Goal: Task Accomplishment & Management: Manage account settings

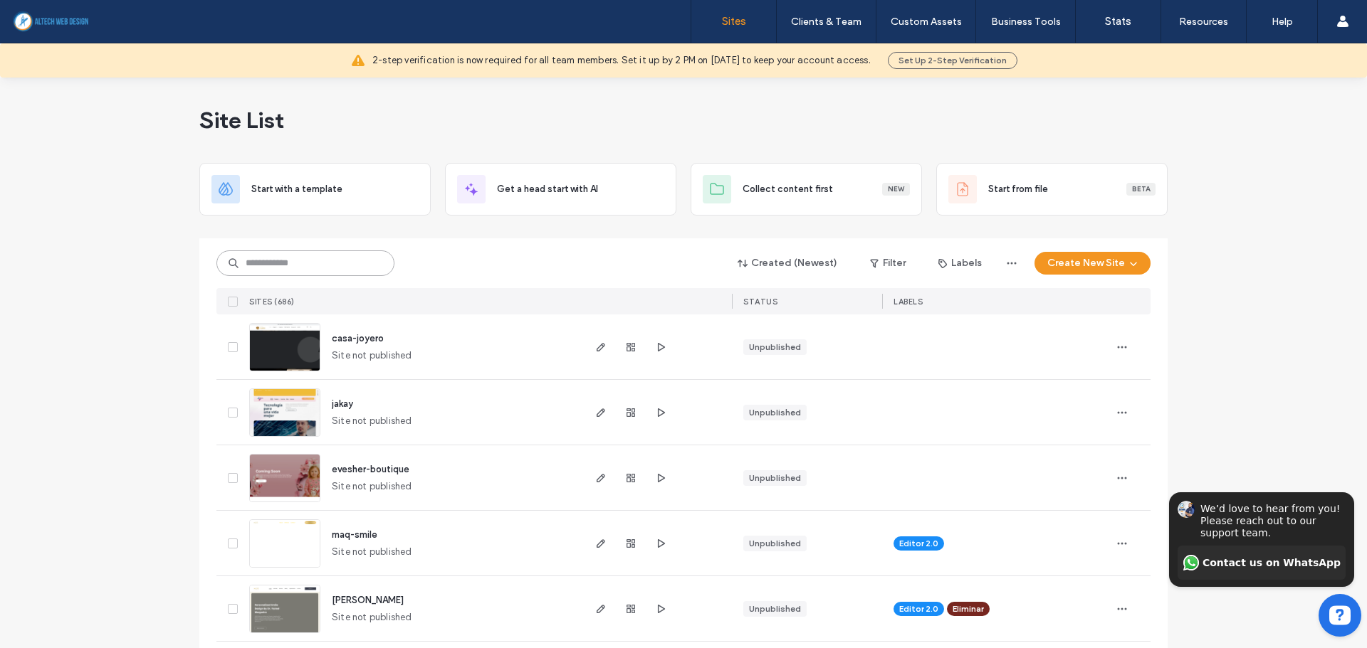
click at [256, 267] on input at bounding box center [305, 264] width 178 height 26
type input "***"
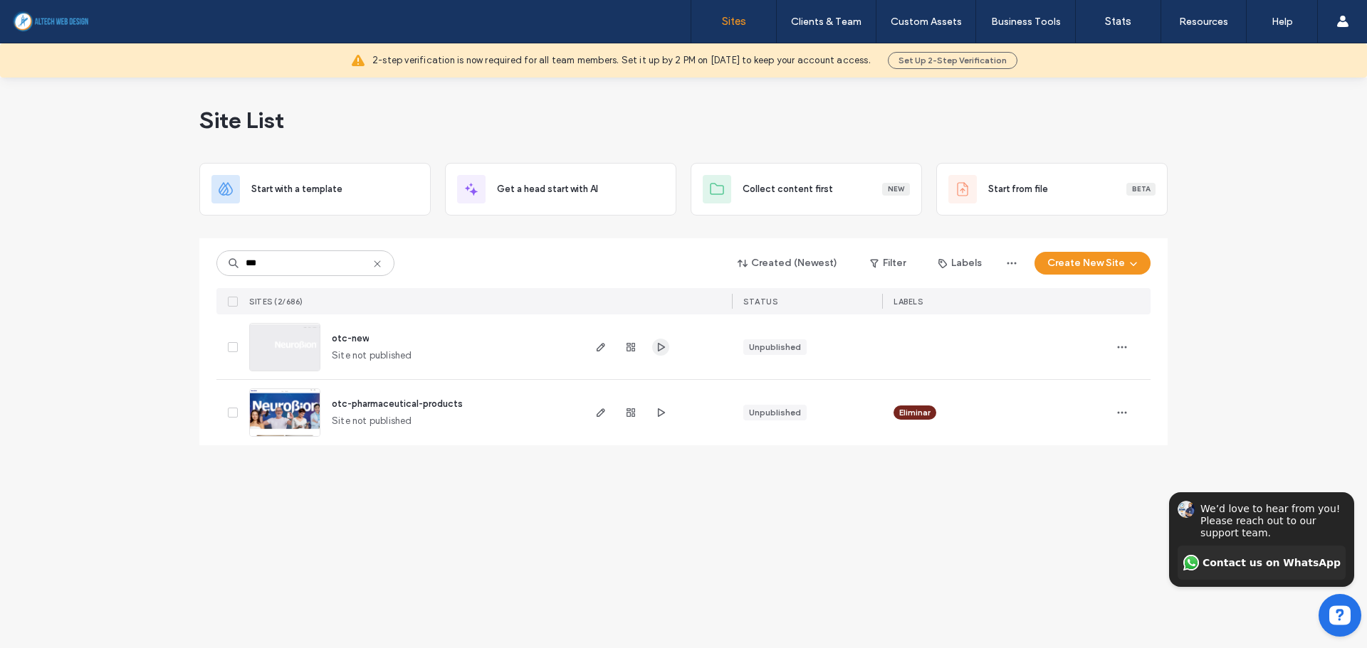
click at [661, 346] on icon "button" at bounding box center [660, 347] width 11 height 11
click at [598, 340] on span "button" at bounding box center [600, 347] width 17 height 17
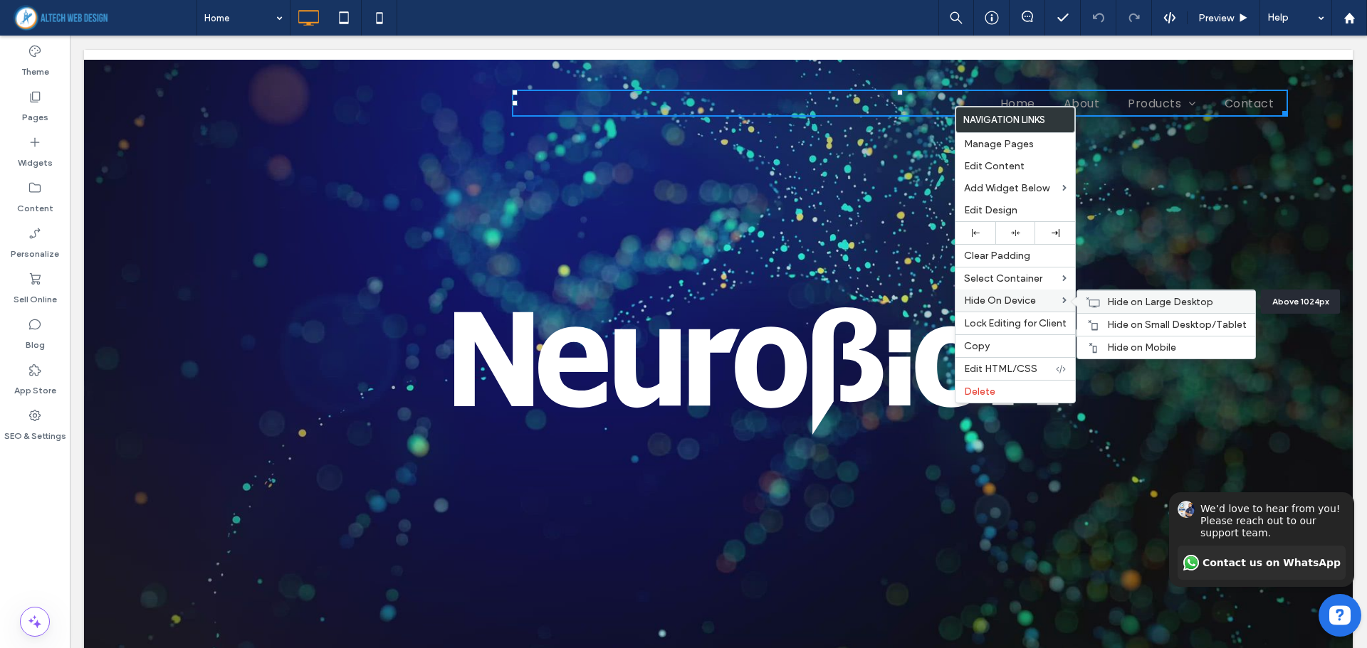
click at [1109, 306] on span "Hide on Large Desktop" at bounding box center [1160, 302] width 106 height 12
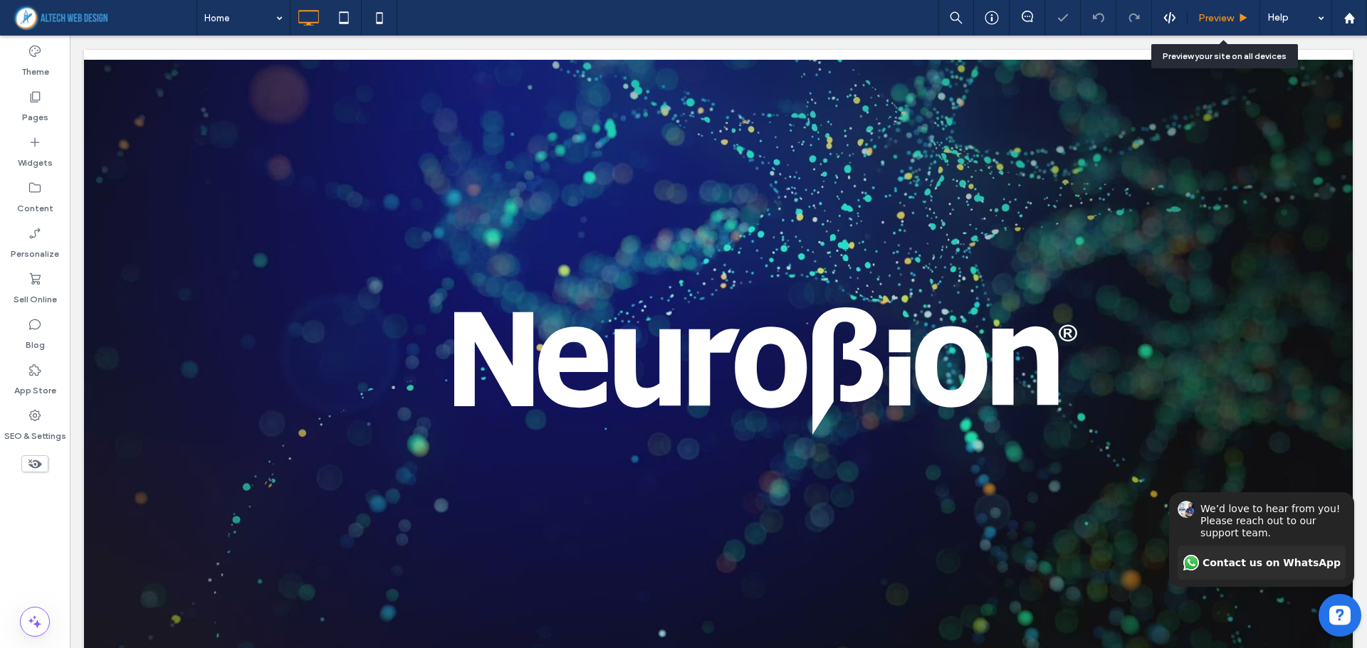
click at [1202, 17] on span "Preview" at bounding box center [1216, 18] width 36 height 12
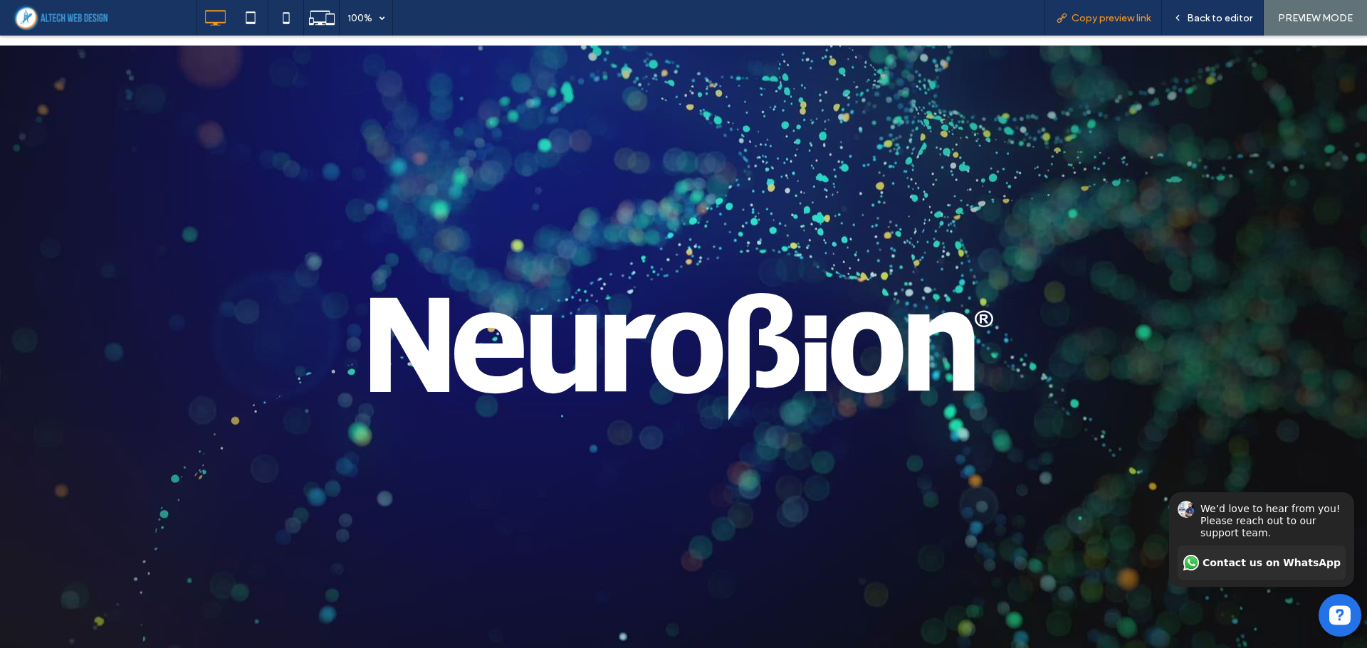
click at [1114, 19] on span "Copy preview link" at bounding box center [1110, 18] width 79 height 12
click at [1100, 23] on span "Copy preview link" at bounding box center [1110, 18] width 79 height 12
click at [1216, 16] on span "Back to editor" at bounding box center [1219, 18] width 65 height 12
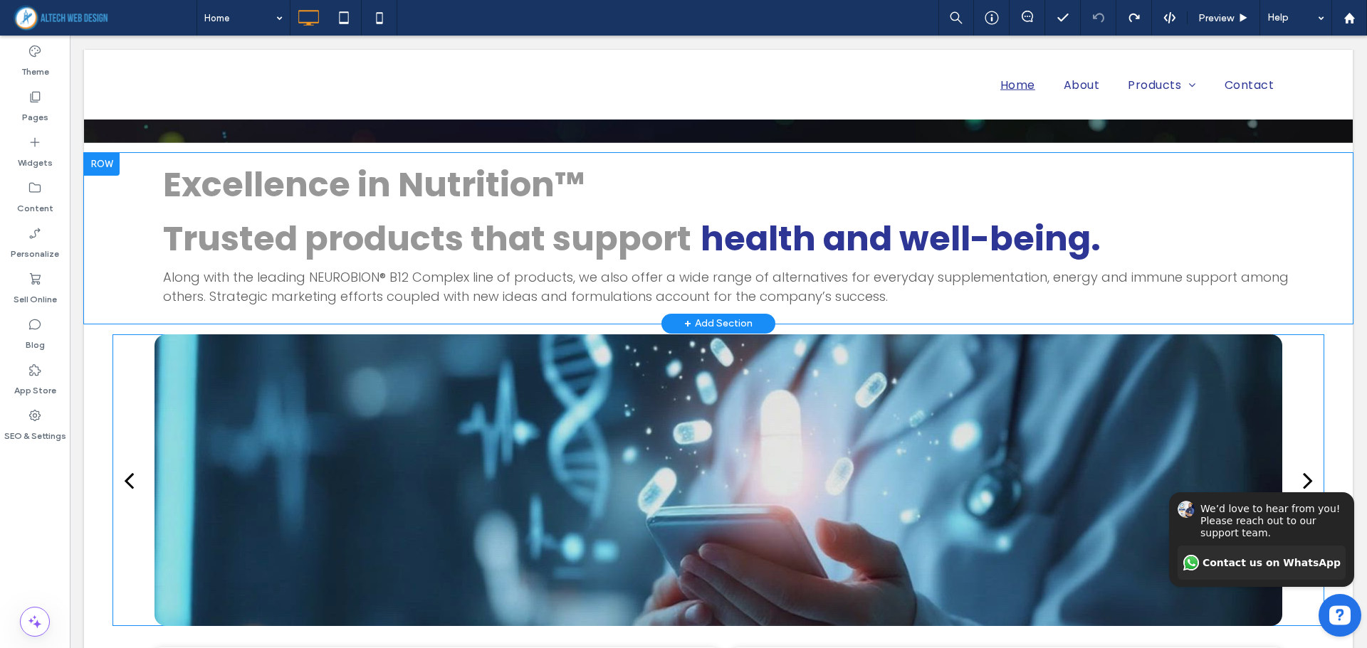
scroll to position [783, 0]
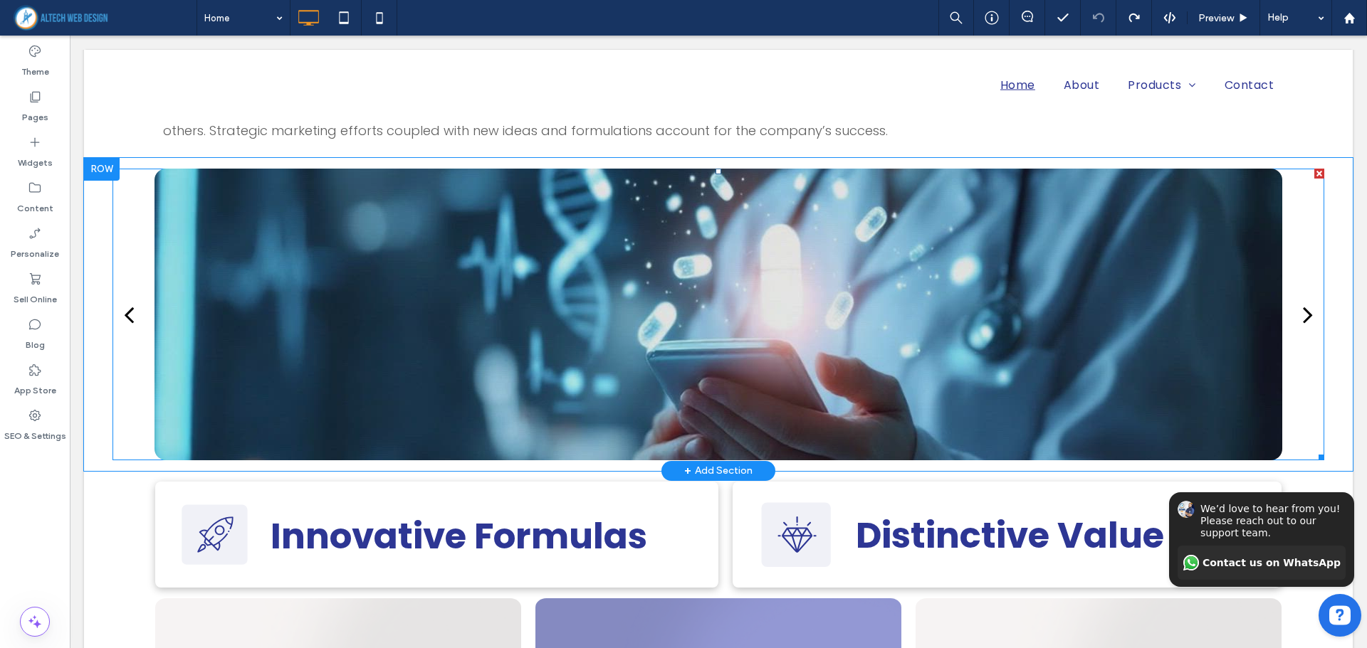
click at [188, 204] on div at bounding box center [717, 315] width 1127 height 292
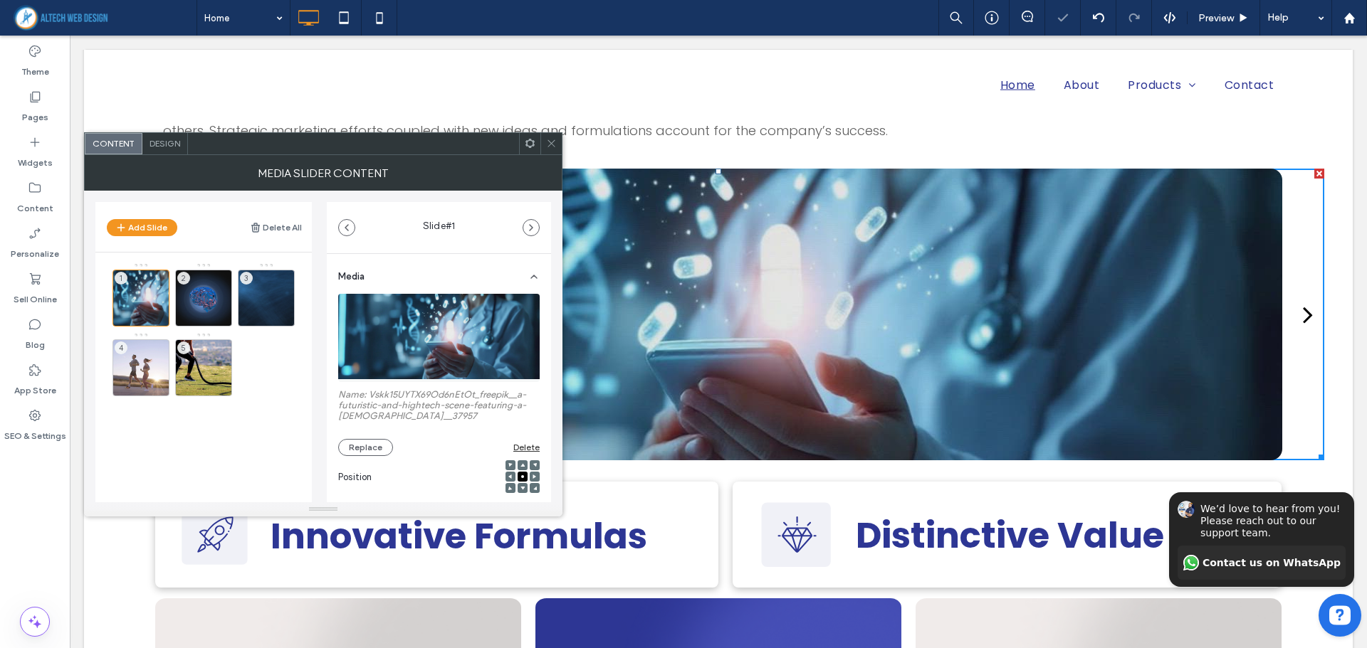
click at [164, 149] on div "Design" at bounding box center [165, 143] width 46 height 21
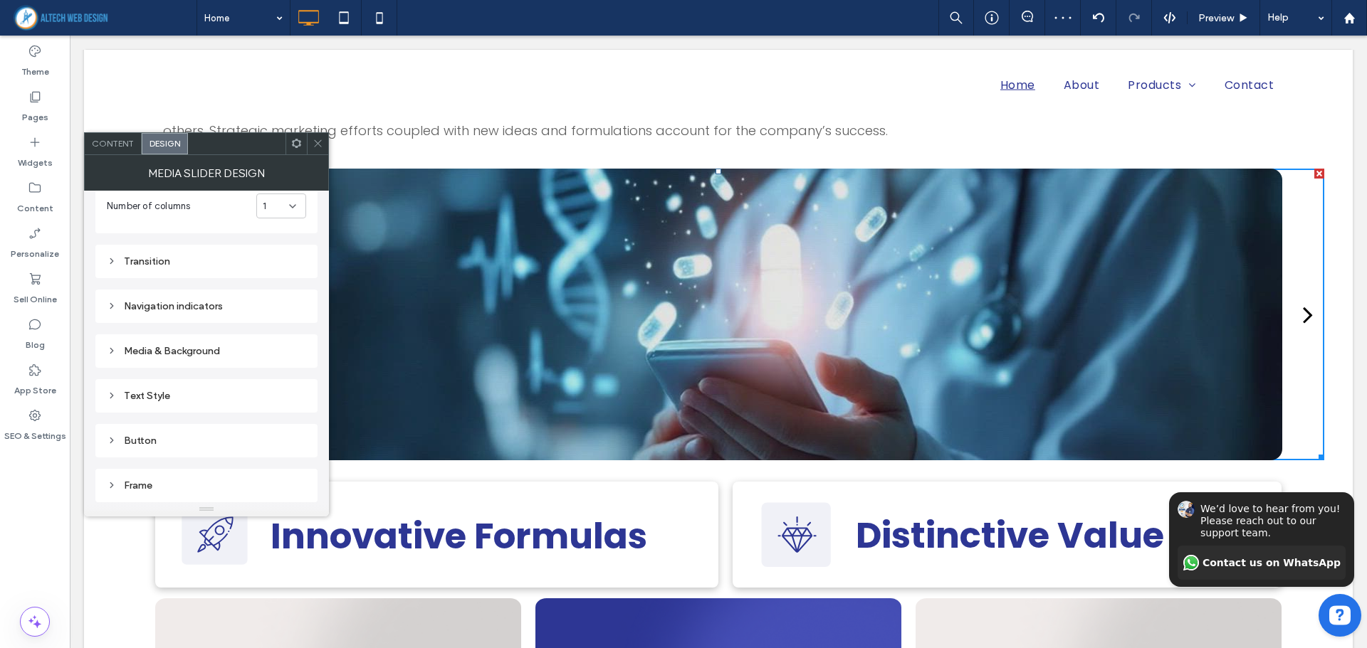
scroll to position [210, 0]
click at [189, 398] on div "Frame" at bounding box center [206, 397] width 199 height 12
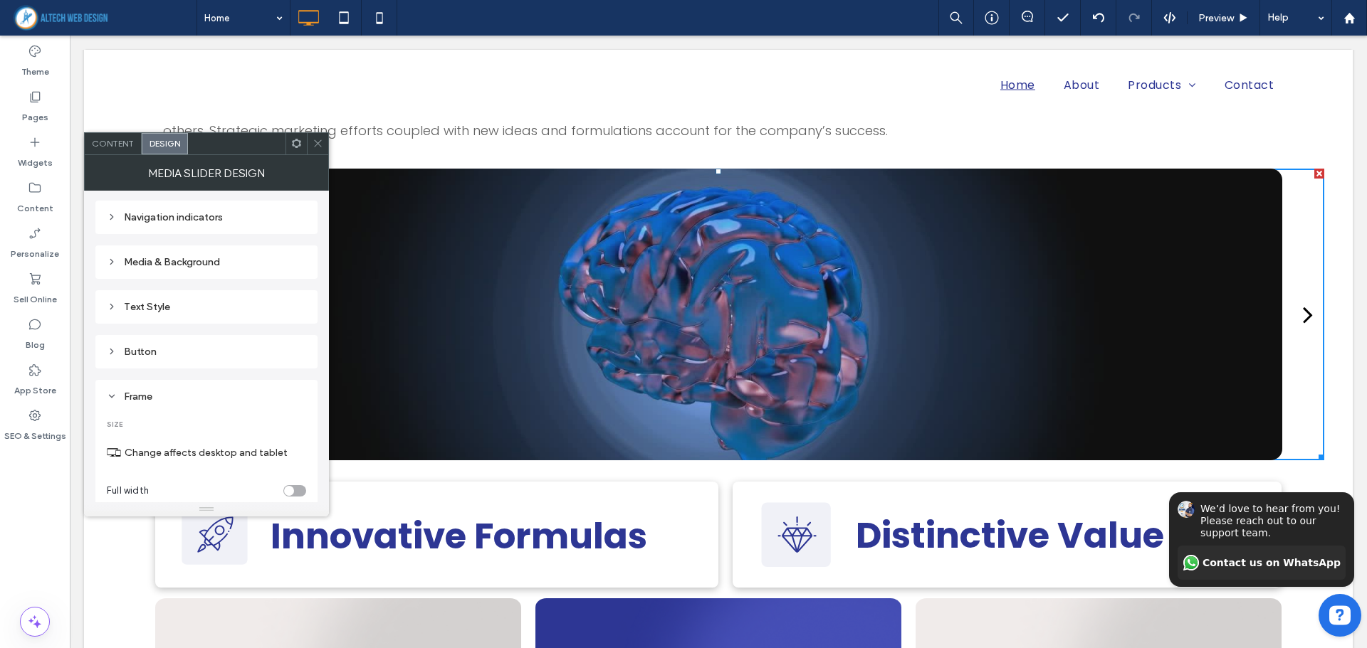
click at [156, 391] on div "Frame" at bounding box center [206, 397] width 199 height 12
click at [174, 258] on div "Media & Background" at bounding box center [206, 262] width 199 height 12
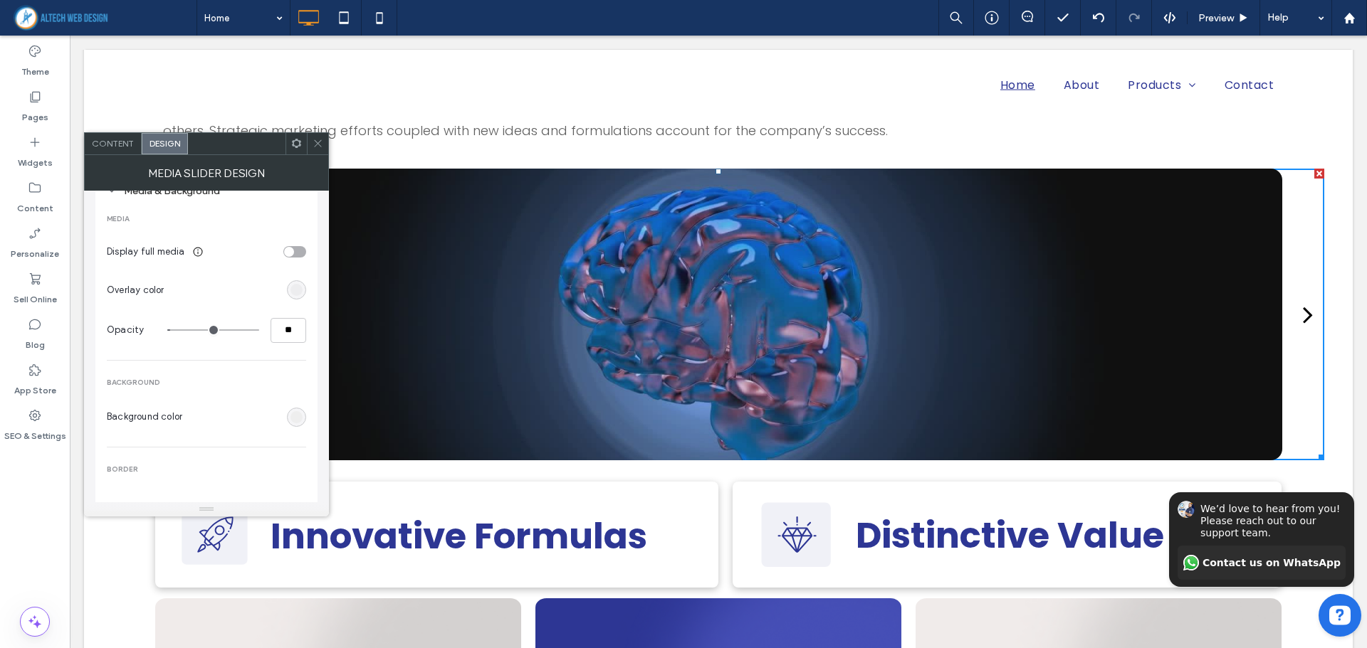
scroll to position [352, 0]
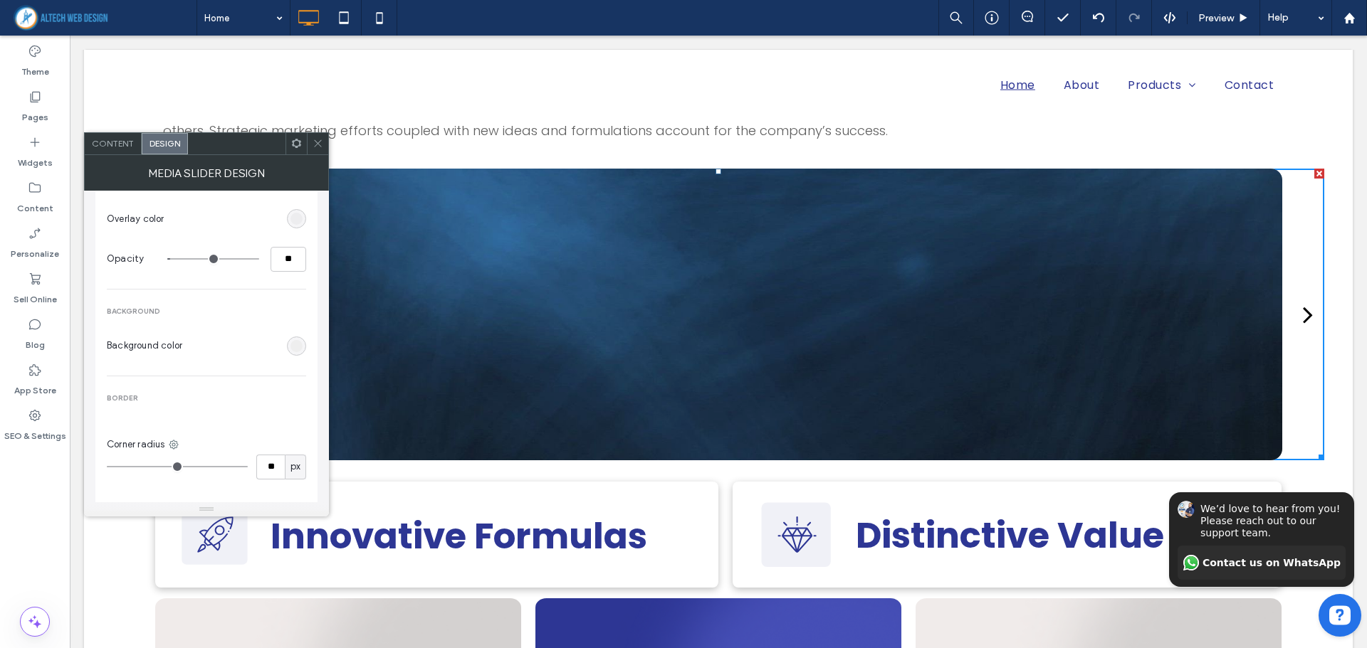
drag, startPoint x: 311, startPoint y: 142, endPoint x: 265, endPoint y: 154, distance: 48.0
click at [311, 142] on div at bounding box center [317, 143] width 21 height 21
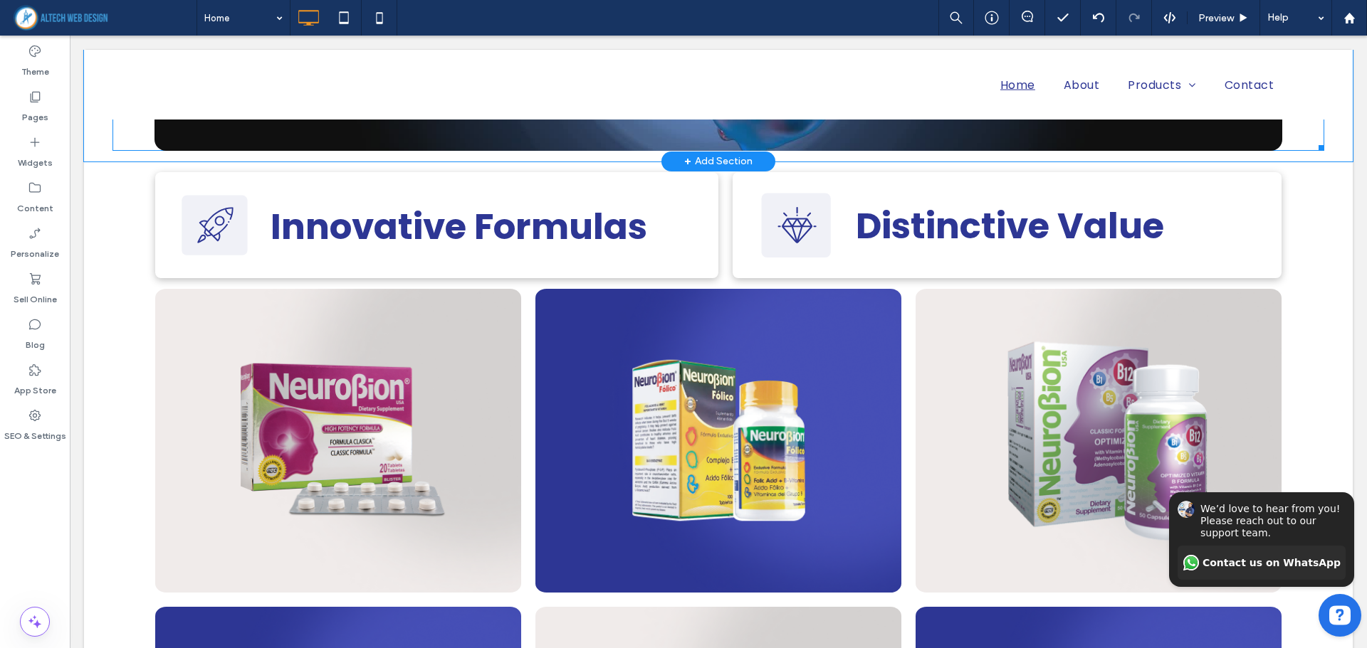
scroll to position [1068, 0]
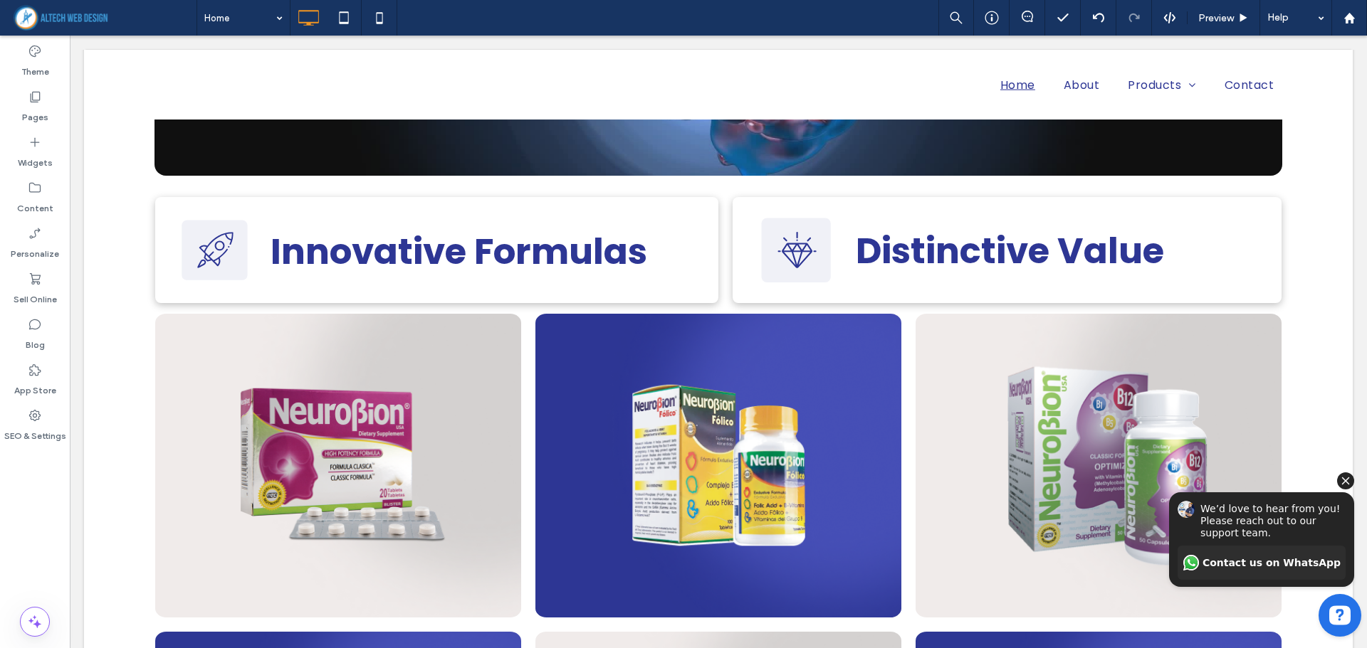
click at [1342, 483] on icon "Hide invitation" at bounding box center [1345, 481] width 17 height 17
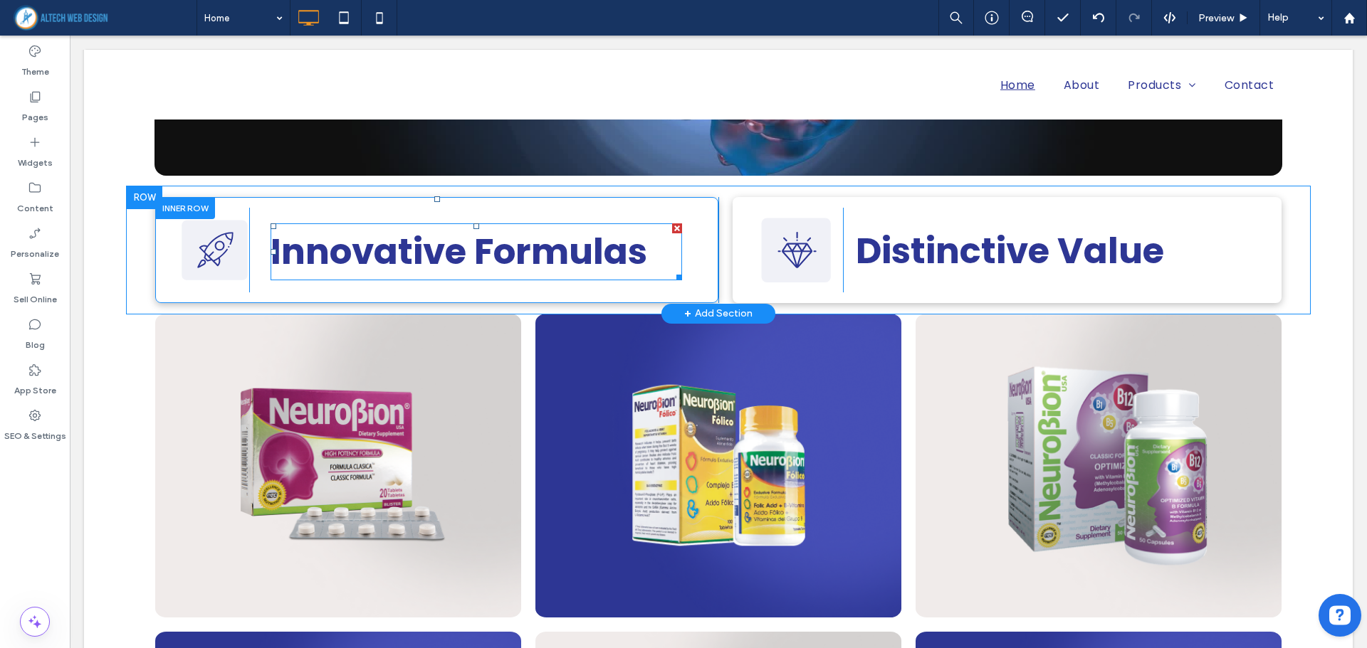
click at [333, 251] on strong "Innovative Formulas" at bounding box center [458, 251] width 377 height 51
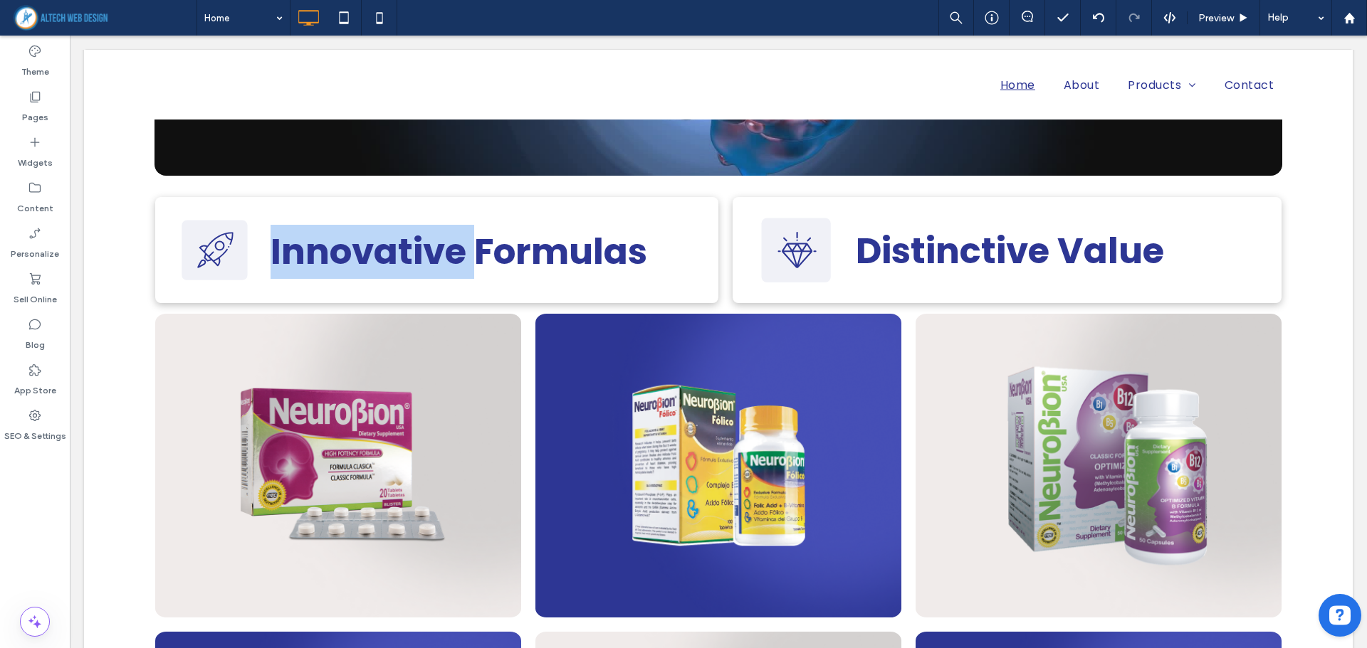
click at [333, 251] on strong "Innovative Formulas" at bounding box center [458, 251] width 377 height 51
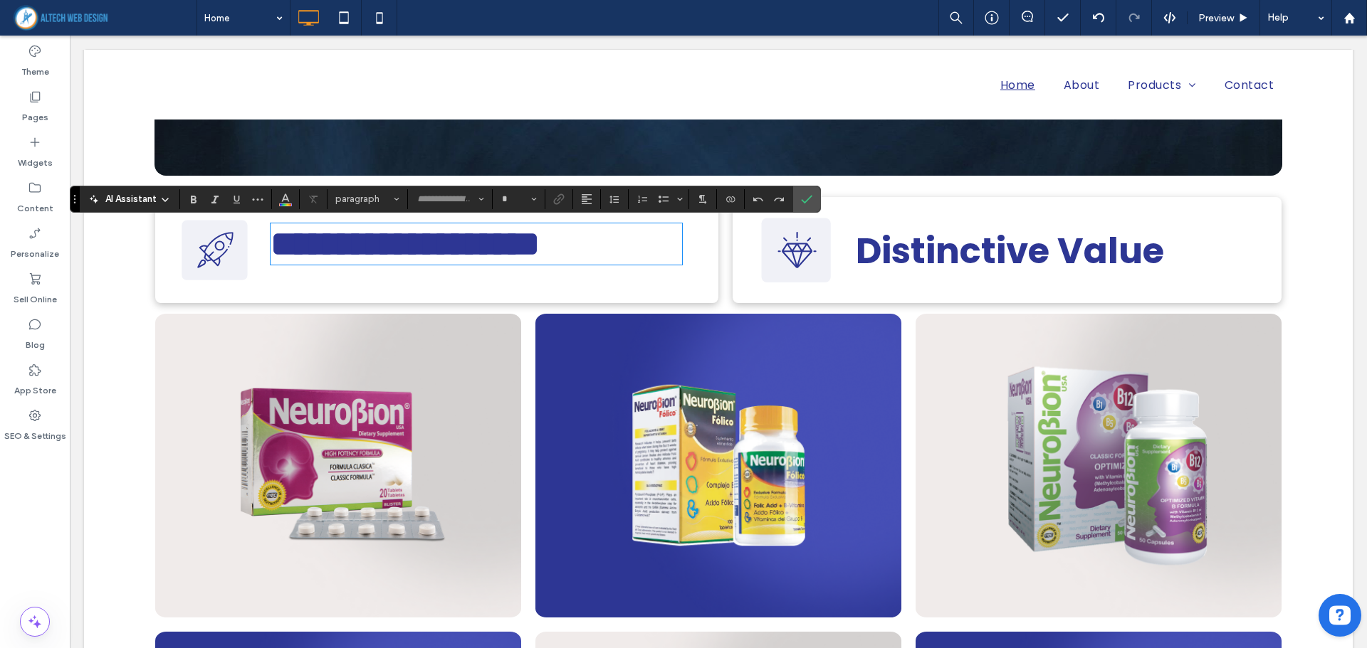
type input "*******"
type input "**"
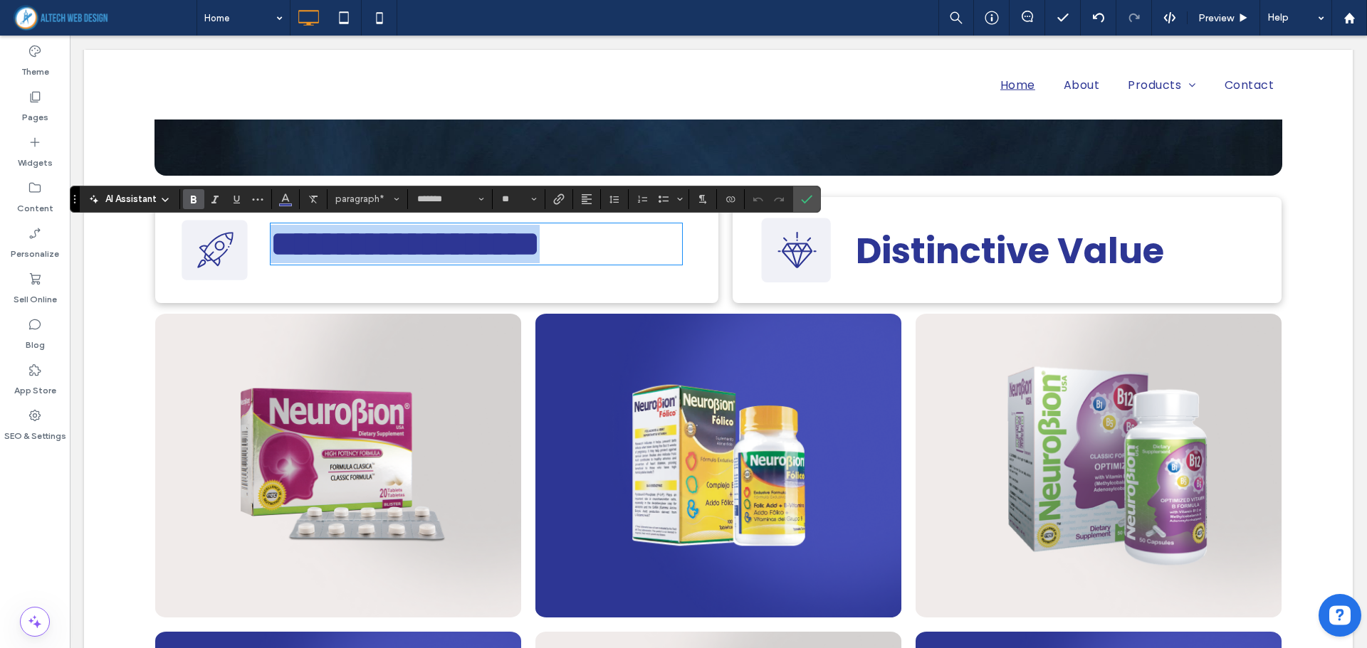
copy strong "**********"
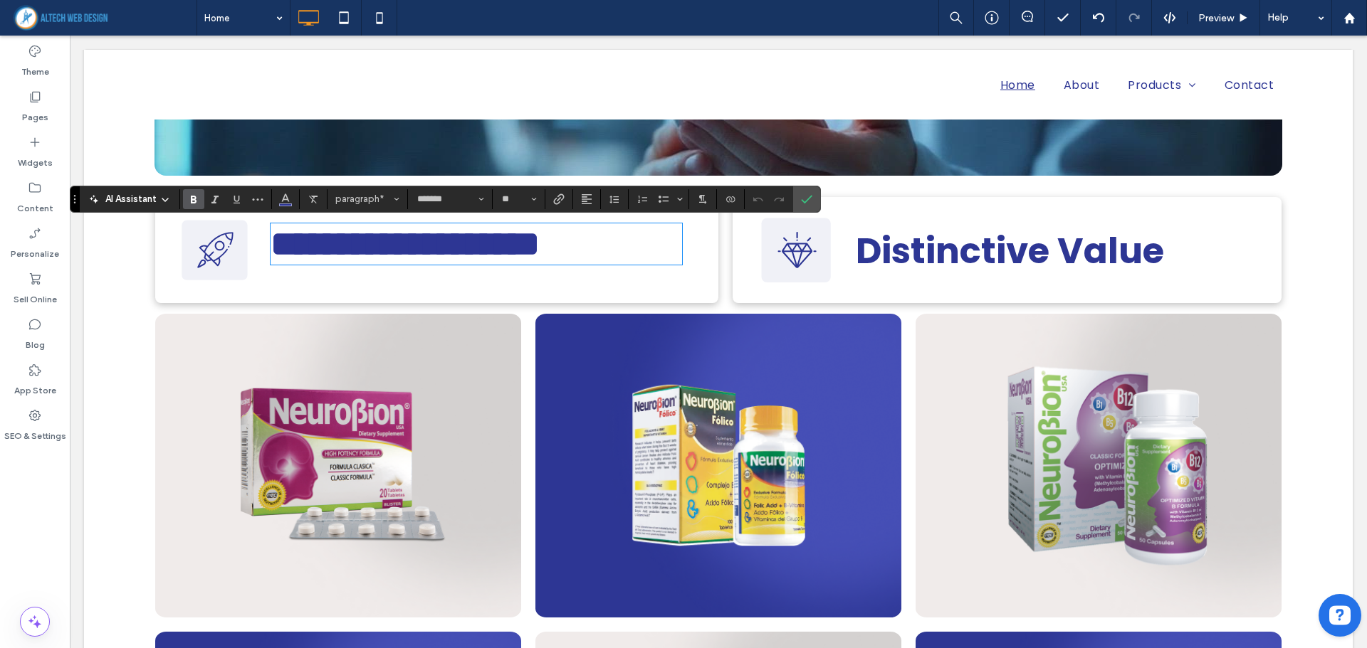
click at [856, 251] on strong "Distinctive Value" at bounding box center [1010, 251] width 308 height 51
